Goal: Information Seeking & Learning: Learn about a topic

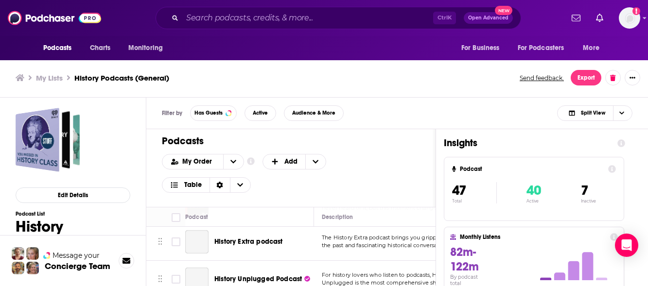
scroll to position [97, 0]
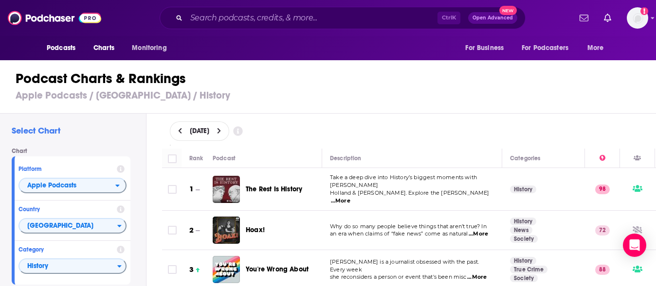
click at [483, 231] on span "...More" at bounding box center [477, 235] width 19 height 8
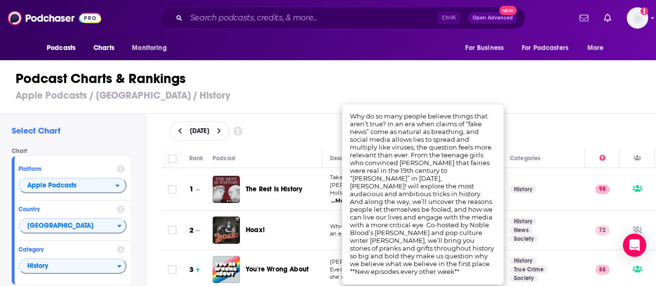
click at [299, 81] on h1 "Podcast Charts & Rankings" at bounding box center [332, 79] width 633 height 18
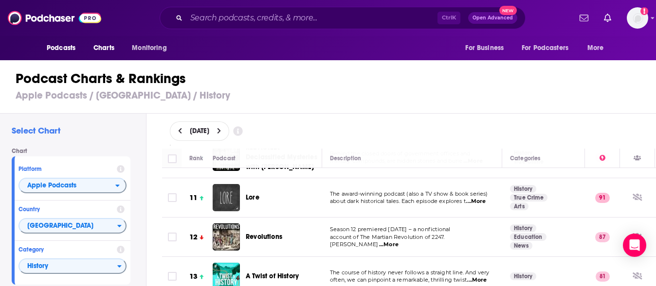
scroll to position [438, 0]
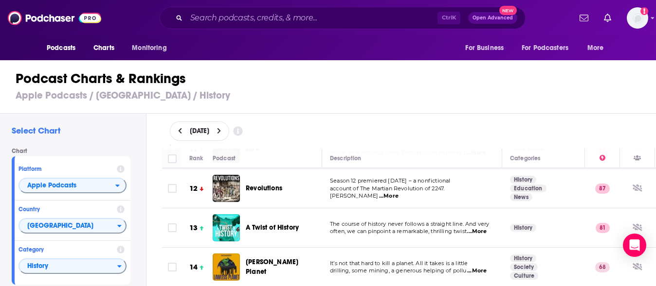
click at [486, 228] on span "...More" at bounding box center [476, 232] width 19 height 8
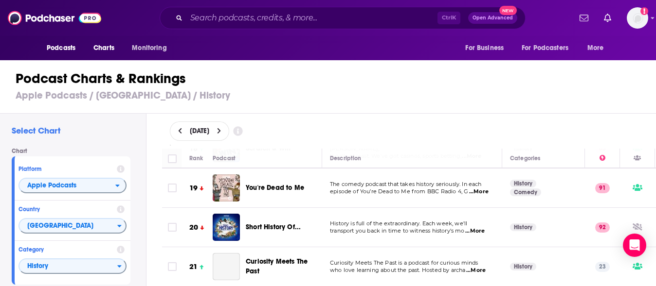
scroll to position [730, 0]
